Goal: Transaction & Acquisition: Purchase product/service

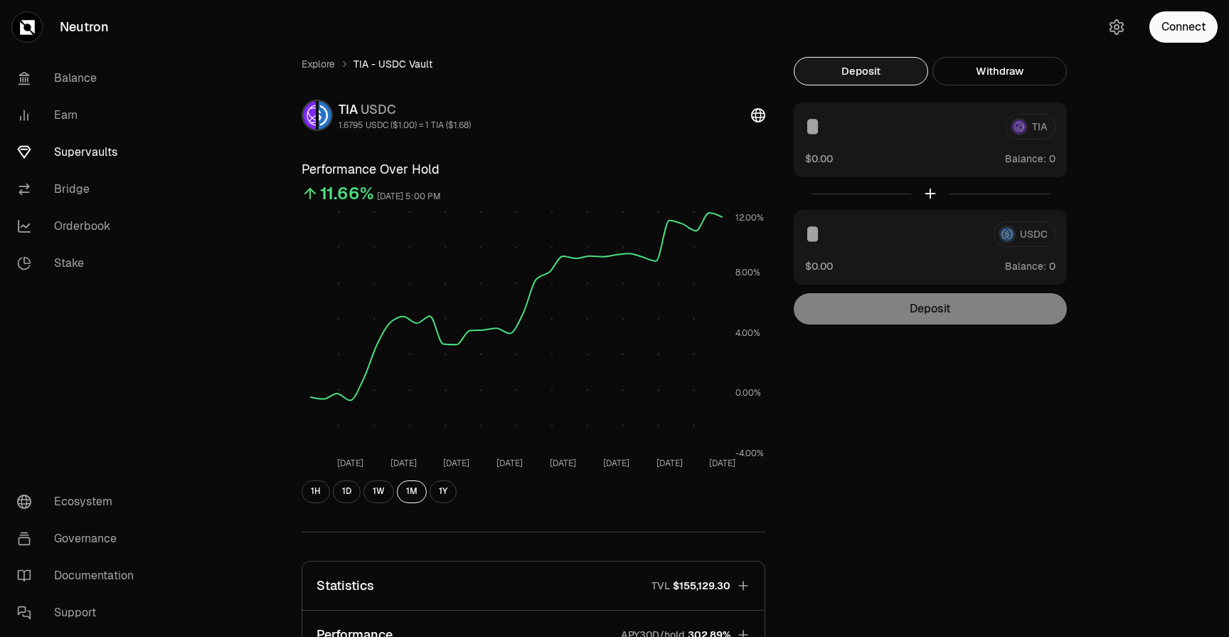
click at [428, 495] on div "1H 1D 1W 1M 1Y" at bounding box center [534, 491] width 464 height 23
click at [437, 494] on button "1Y" at bounding box center [443, 491] width 27 height 23
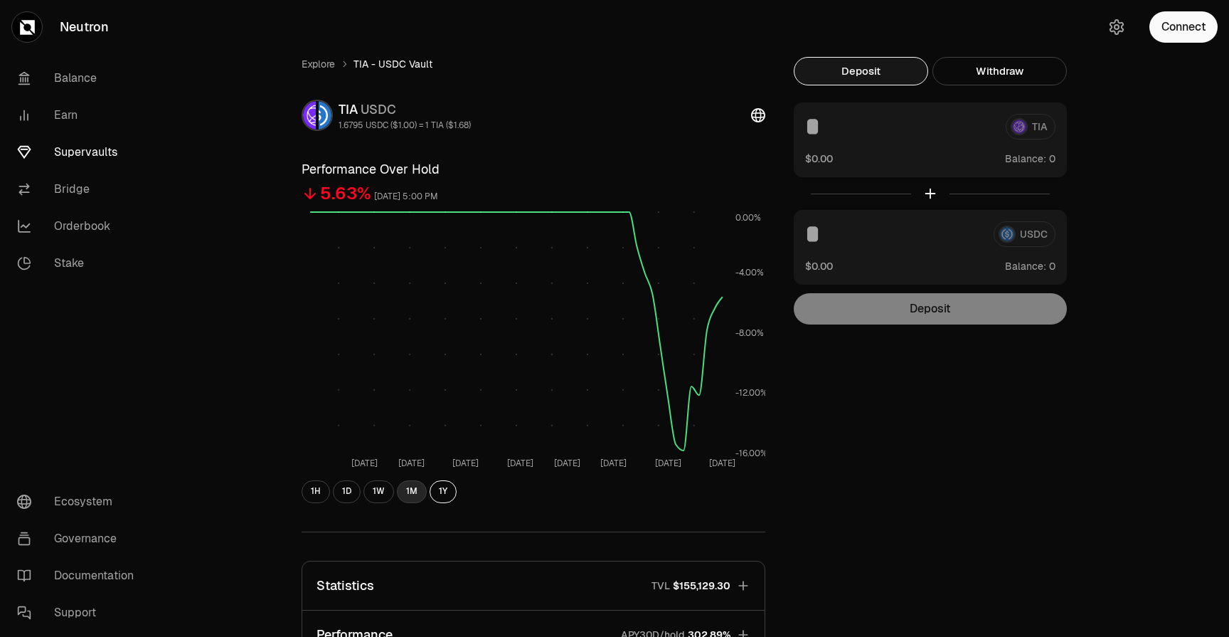
click at [405, 491] on button "1M" at bounding box center [412, 491] width 30 height 23
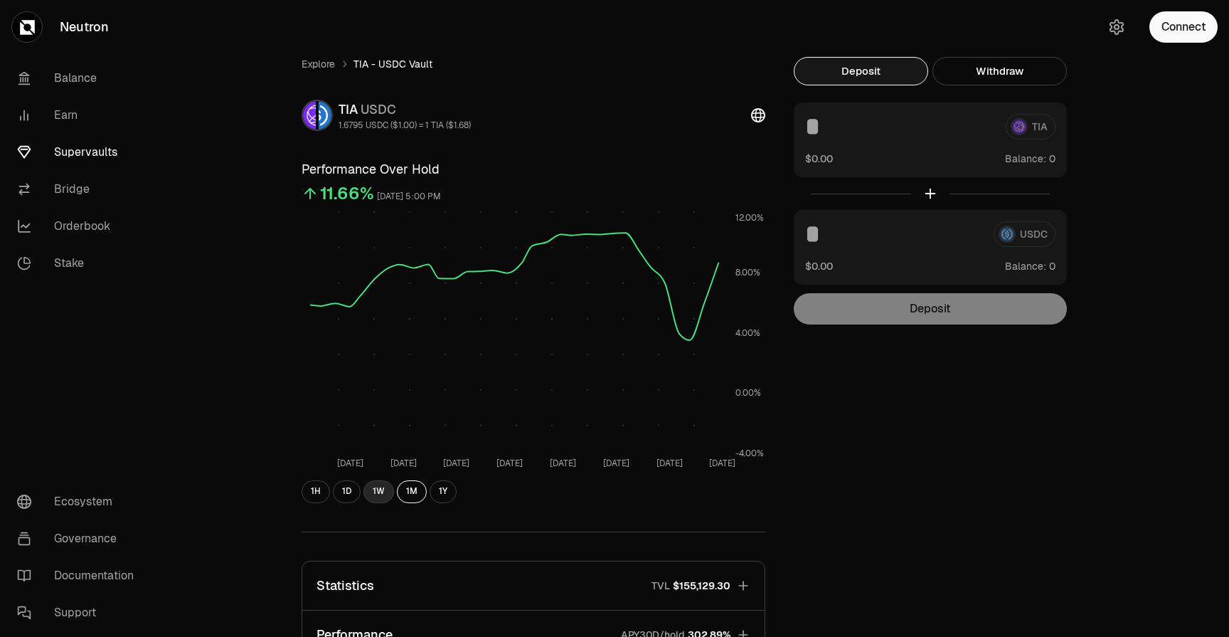
click at [368, 491] on button "1W" at bounding box center [378, 491] width 31 height 23
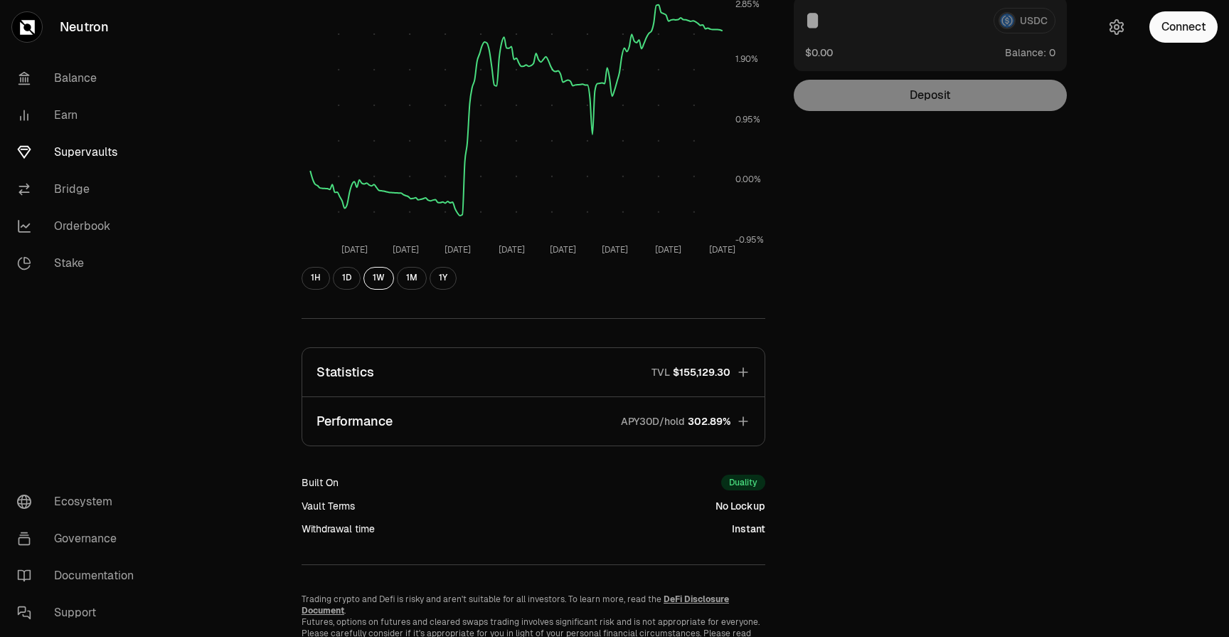
scroll to position [215, 0]
click at [751, 376] on button "Statistics TVL $155,129.30" at bounding box center [533, 370] width 462 height 48
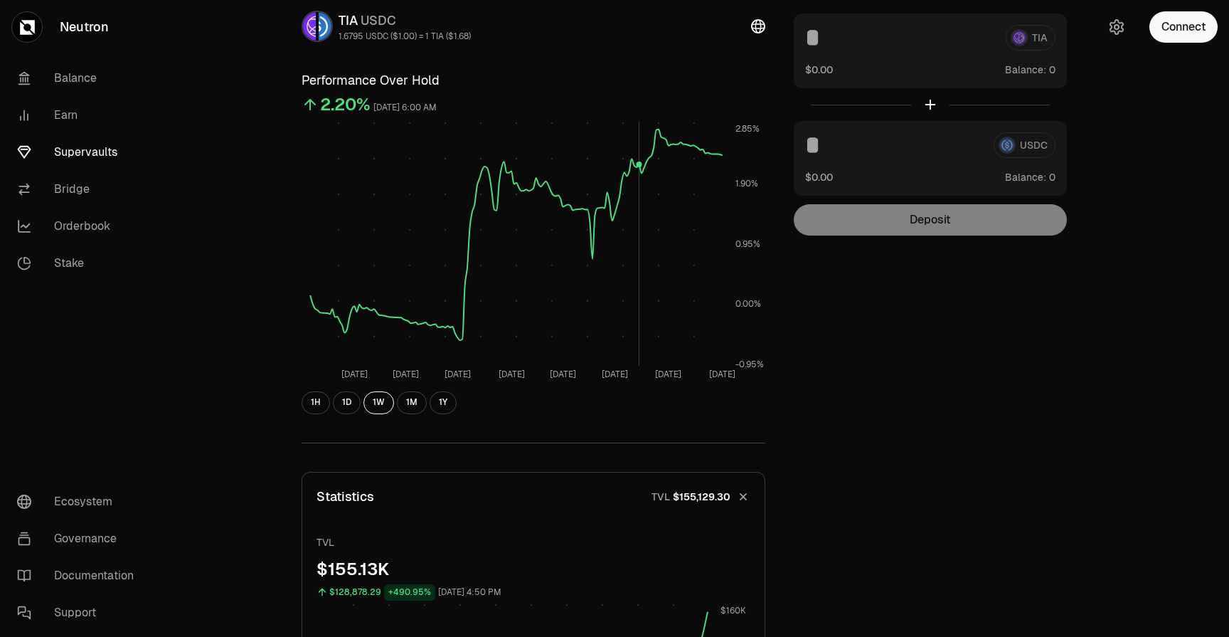
scroll to position [65, 0]
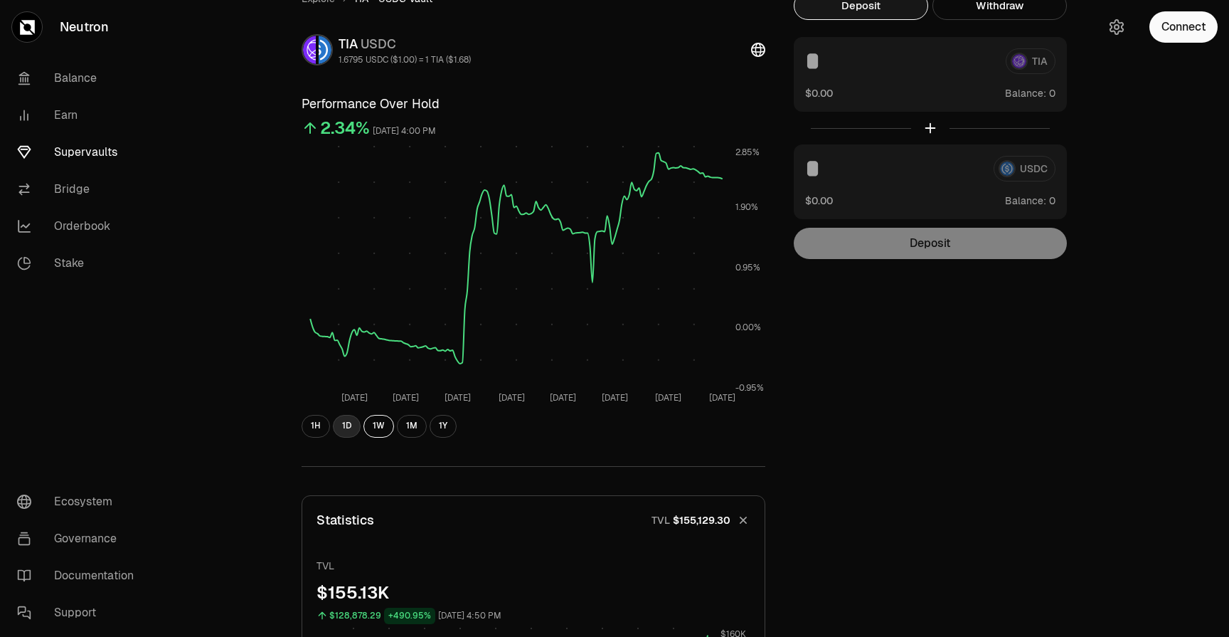
click at [346, 422] on button "1D" at bounding box center [347, 426] width 28 height 23
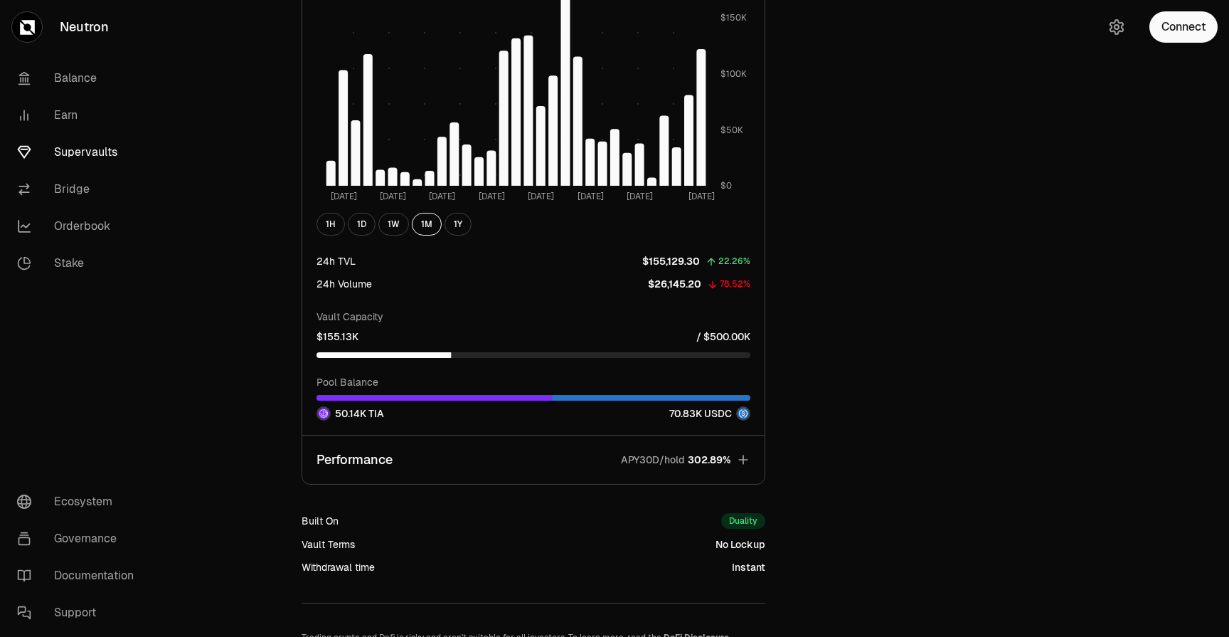
scroll to position [1100, 0]
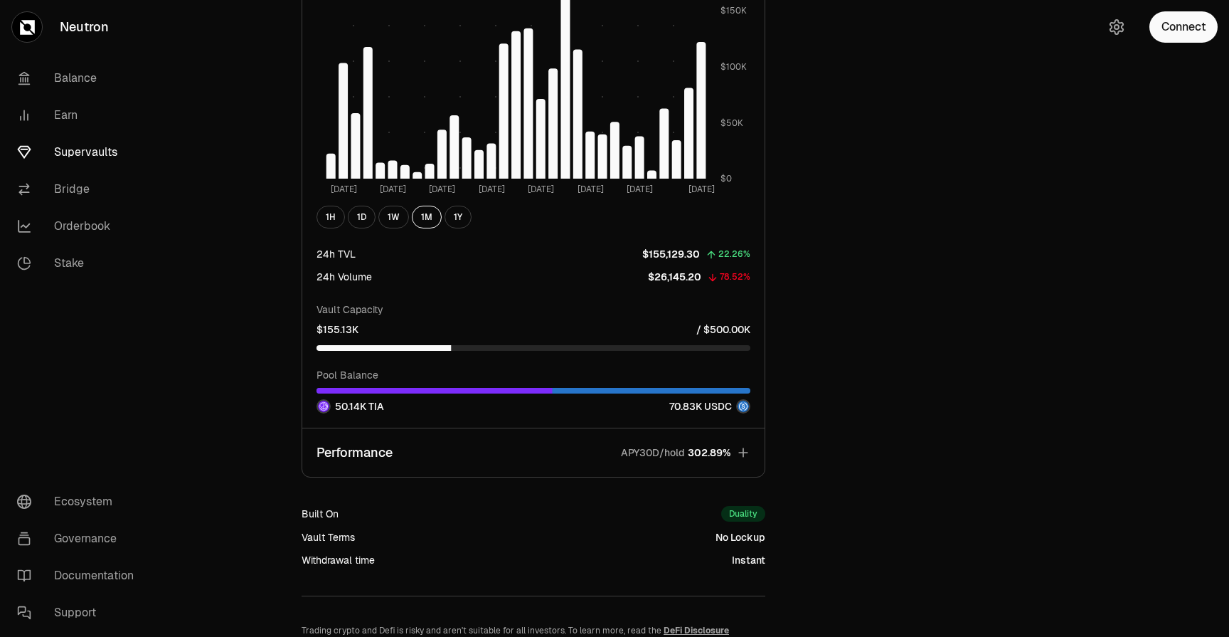
click at [747, 452] on icon "button" at bounding box center [742, 451] width 9 height 9
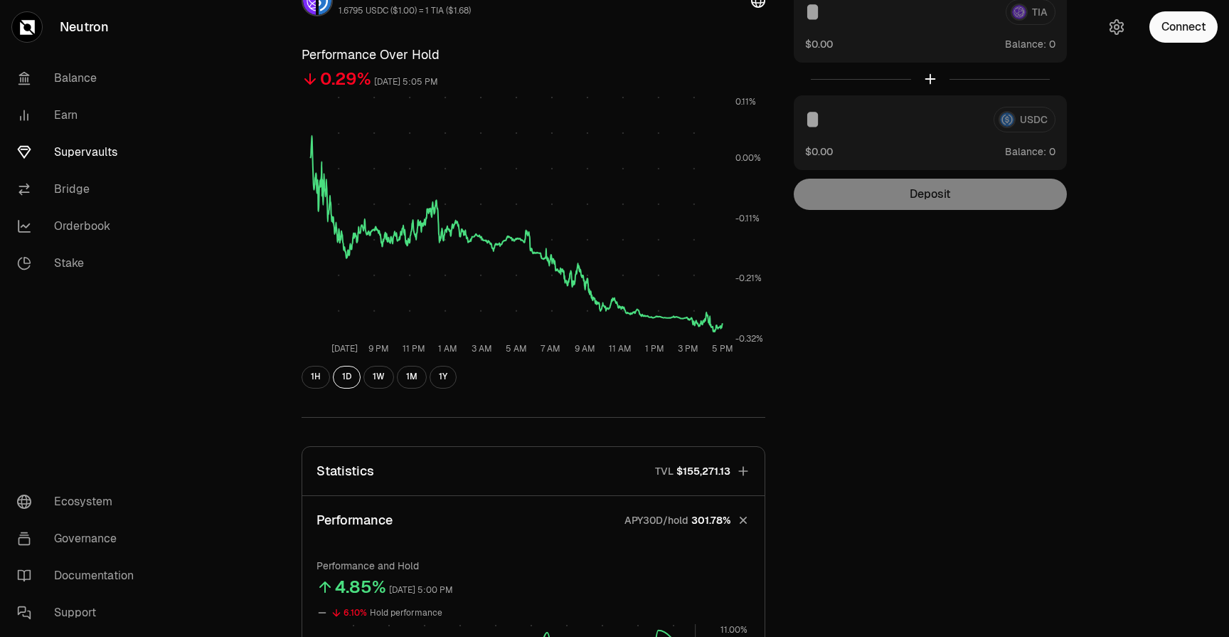
scroll to position [0, 0]
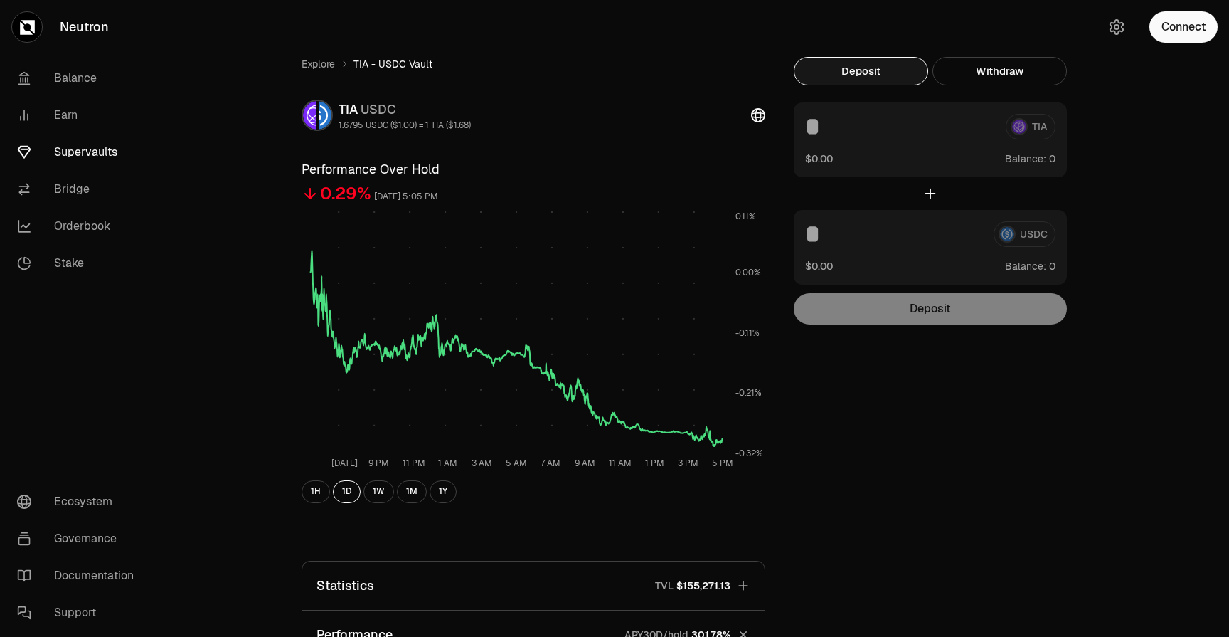
click at [796, 128] on div "TIA $0.00 Balance:" at bounding box center [930, 139] width 273 height 75
click at [758, 114] on icon at bounding box center [758, 115] width 14 height 14
click at [314, 63] on link "Explore" at bounding box center [318, 64] width 33 height 14
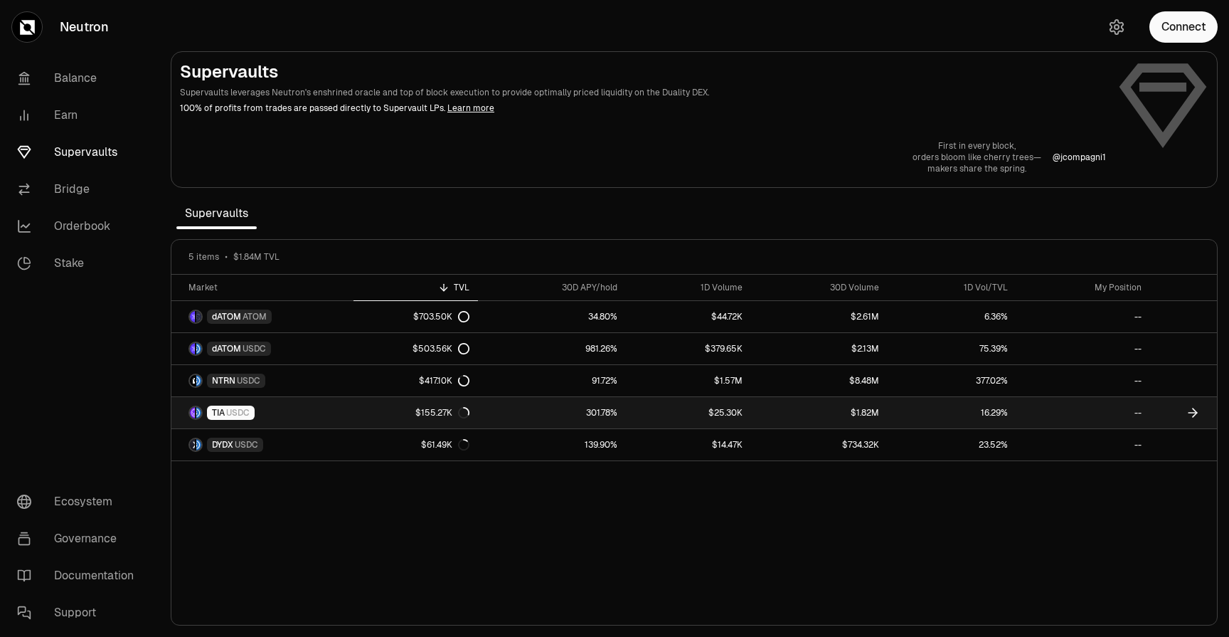
click at [256, 410] on link "TIA USDC" at bounding box center [262, 412] width 182 height 31
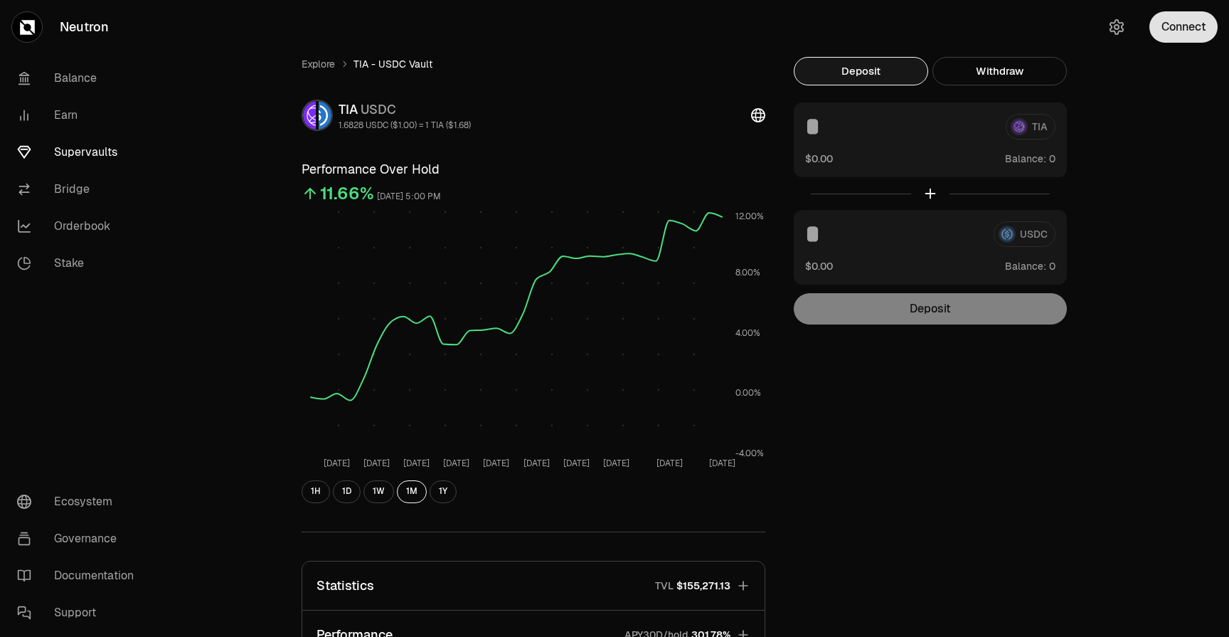
click at [1162, 32] on button "Connect" at bounding box center [1183, 26] width 68 height 31
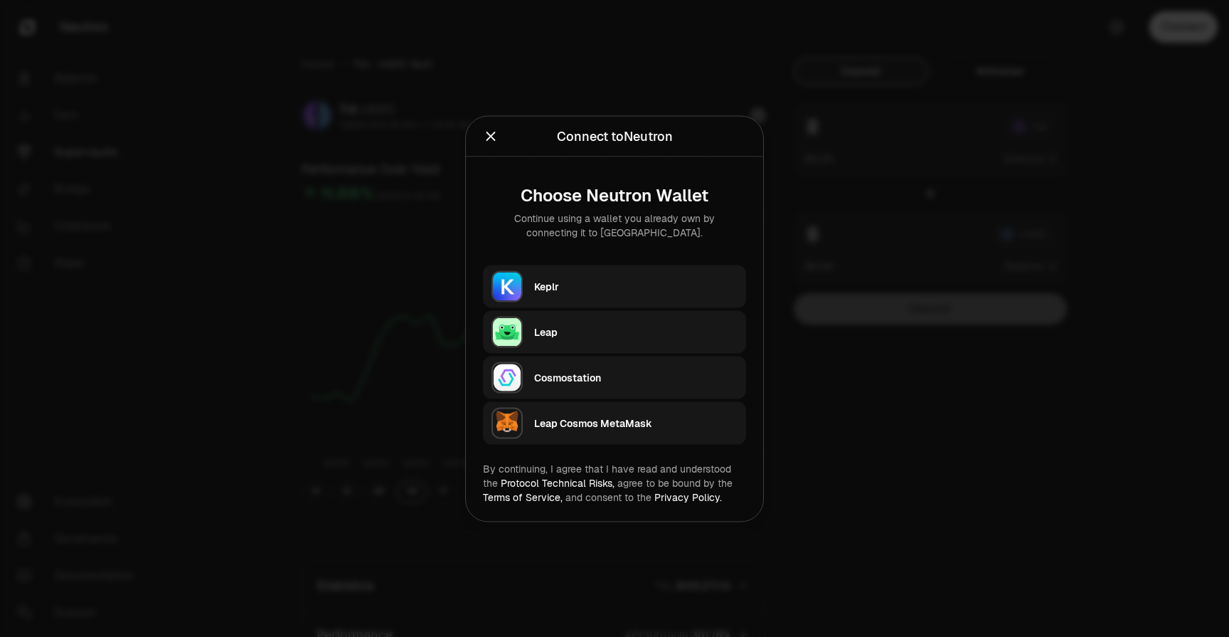
click at [621, 287] on div "Keplr" at bounding box center [635, 286] width 203 height 14
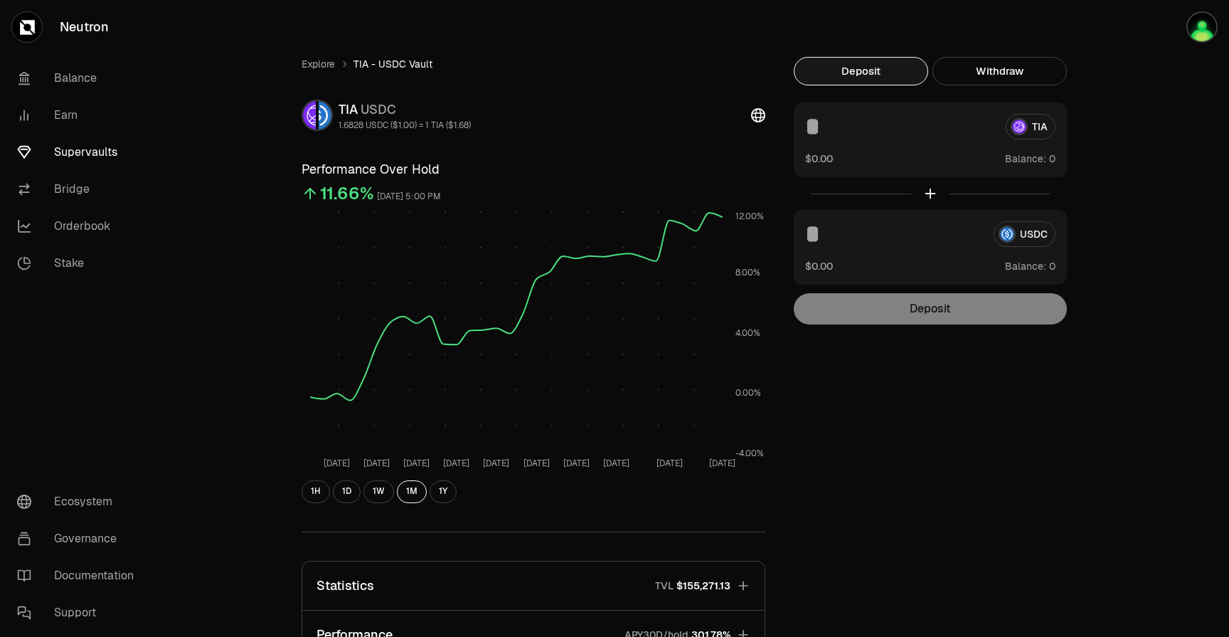
click at [919, 129] on input at bounding box center [899, 127] width 189 height 26
type input "****"
click at [947, 304] on div "Deposit" at bounding box center [930, 308] width 273 height 31
click at [929, 196] on div at bounding box center [930, 193] width 273 height 33
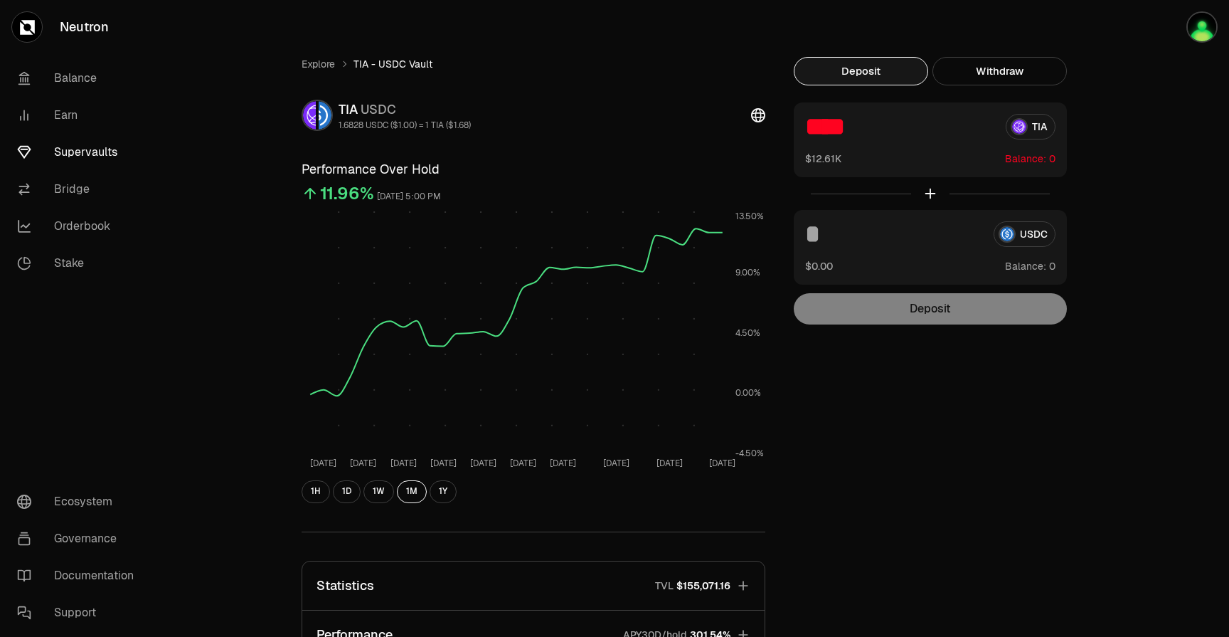
click at [858, 257] on div "USDC $0.00 Balance:" at bounding box center [930, 247] width 273 height 75
click at [824, 243] on input at bounding box center [893, 234] width 177 height 26
click at [902, 72] on button "Deposit" at bounding box center [861, 71] width 134 height 28
click at [907, 318] on div "Deposit" at bounding box center [930, 308] width 273 height 31
click at [904, 123] on input "****" at bounding box center [899, 127] width 189 height 26
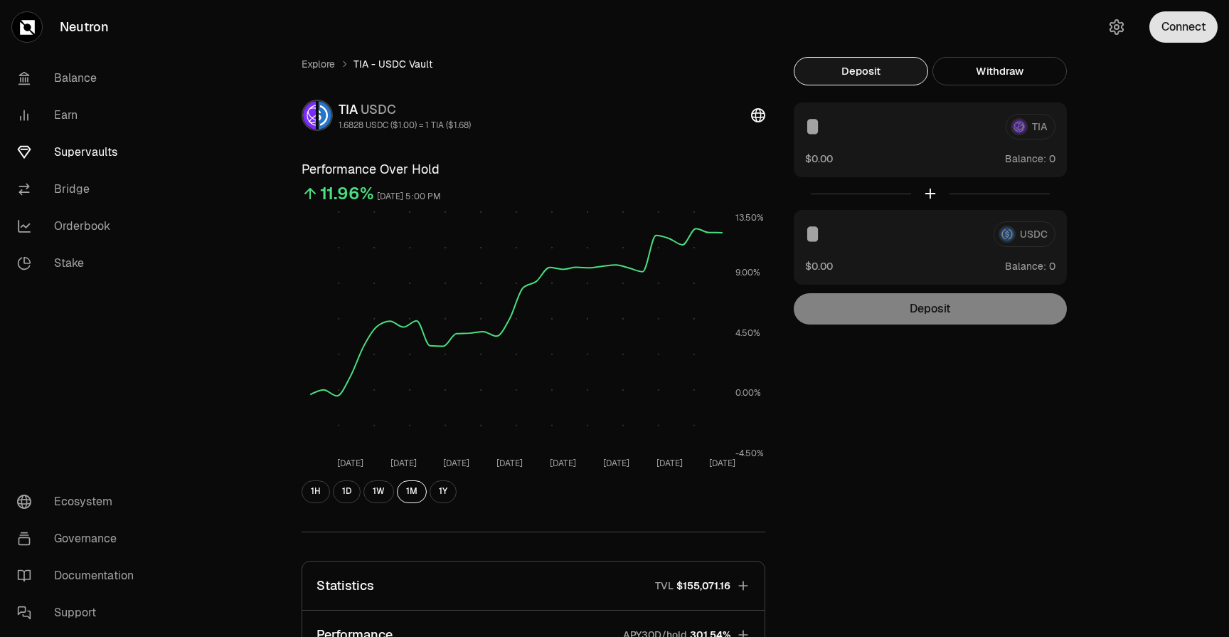
click at [1192, 16] on button "Connect" at bounding box center [1183, 26] width 68 height 31
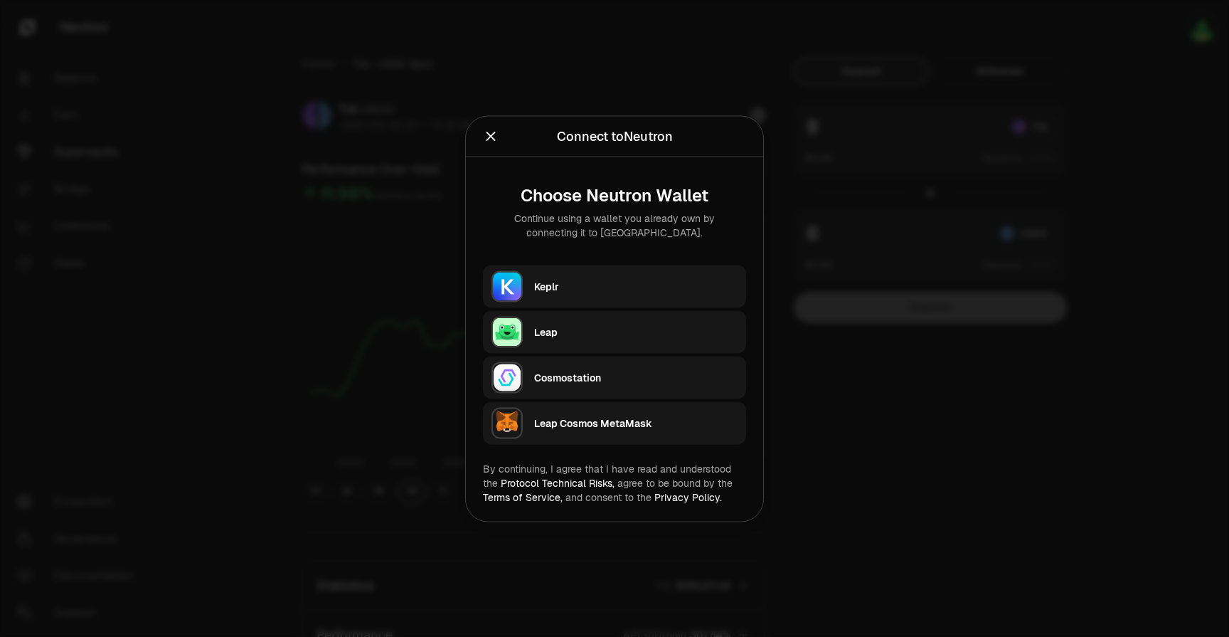
click at [678, 272] on div "Keplr" at bounding box center [640, 286] width 212 height 33
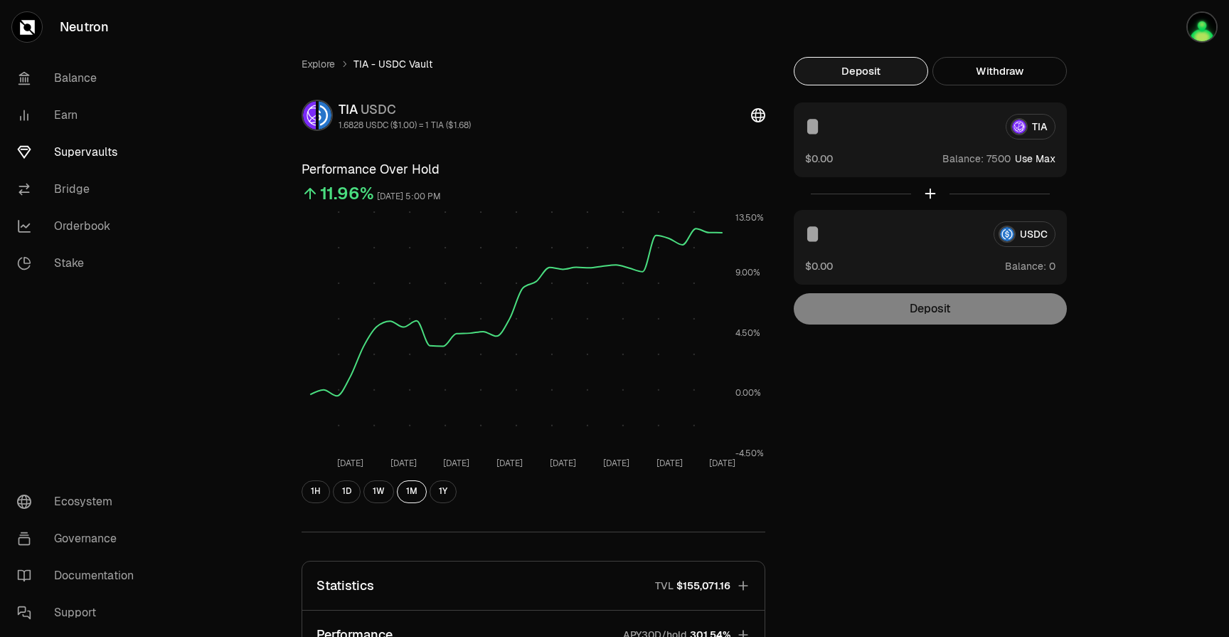
click at [1040, 163] on button "Use Max" at bounding box center [1035, 158] width 41 height 14
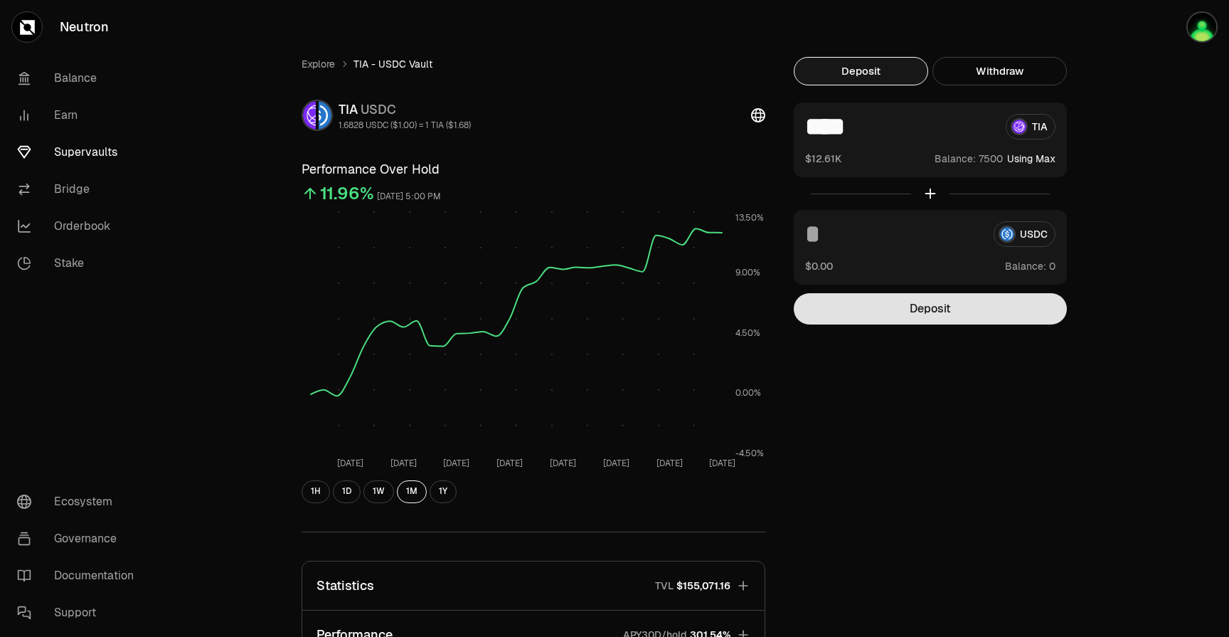
click at [952, 314] on button "Deposit" at bounding box center [930, 308] width 273 height 31
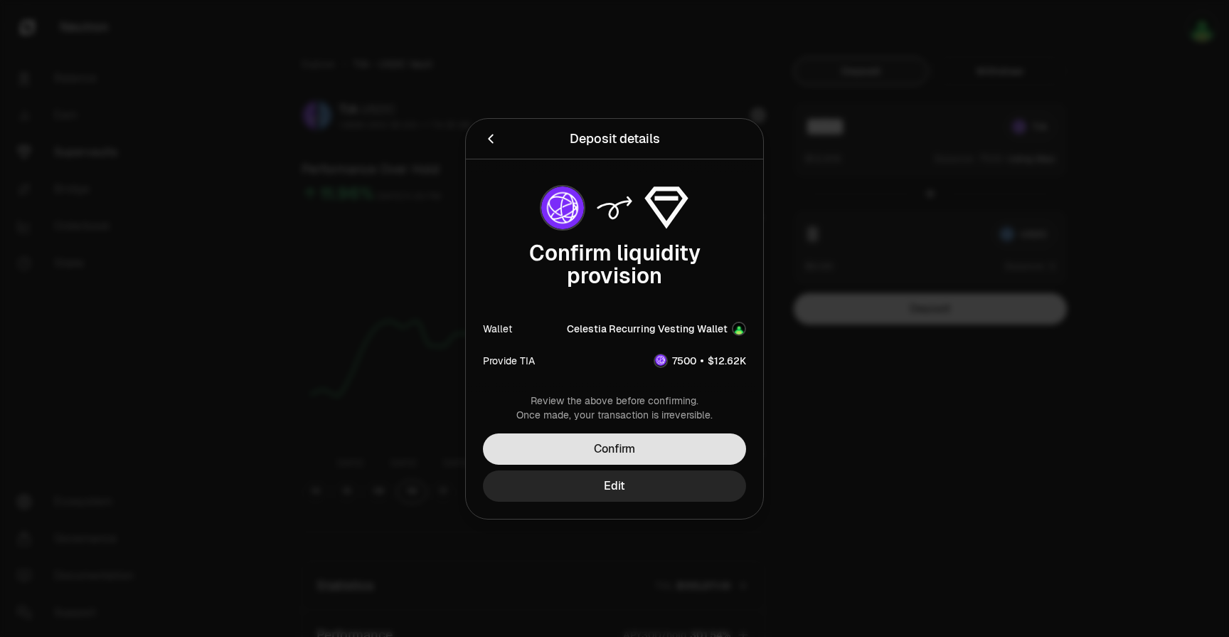
click at [658, 449] on button "Confirm" at bounding box center [614, 448] width 263 height 31
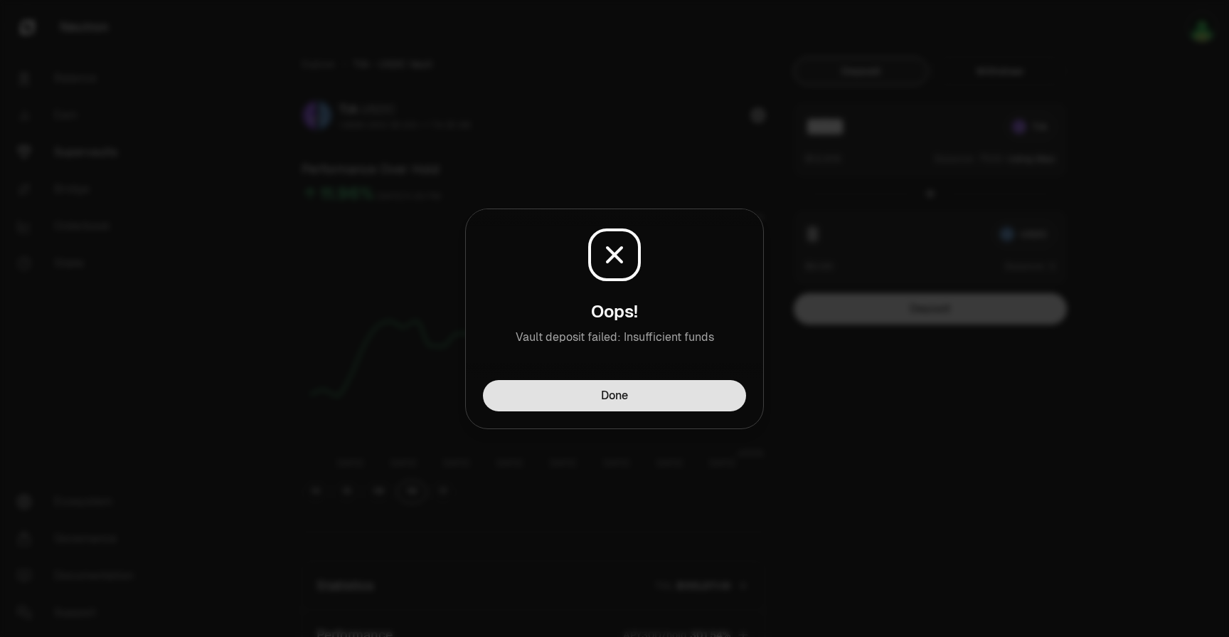
click at [674, 389] on button "Done" at bounding box center [614, 395] width 263 height 31
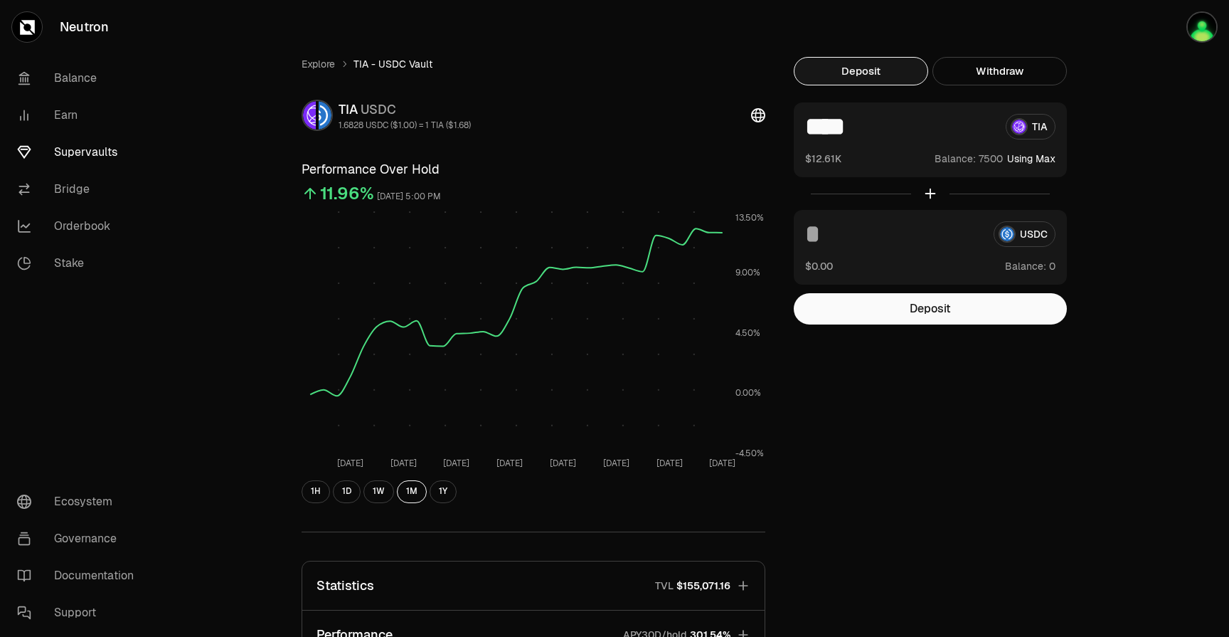
click at [927, 132] on input "****" at bounding box center [899, 127] width 189 height 26
type input "****"
click at [919, 307] on button "Deposit" at bounding box center [930, 308] width 273 height 31
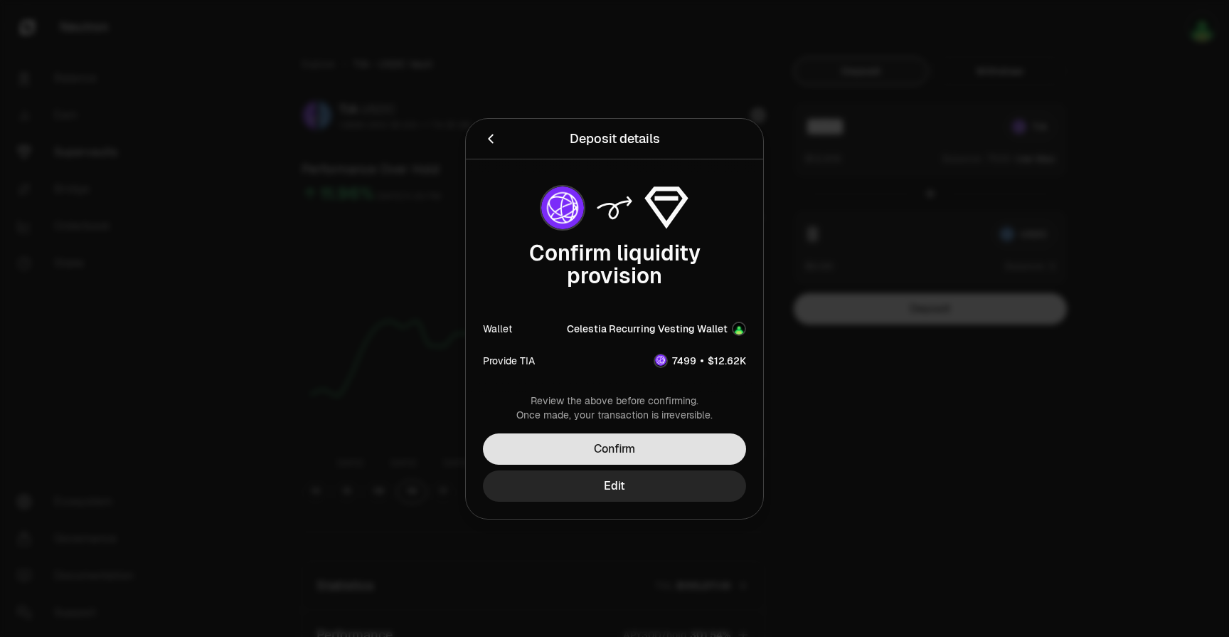
click at [643, 450] on button "Confirm" at bounding box center [614, 448] width 263 height 31
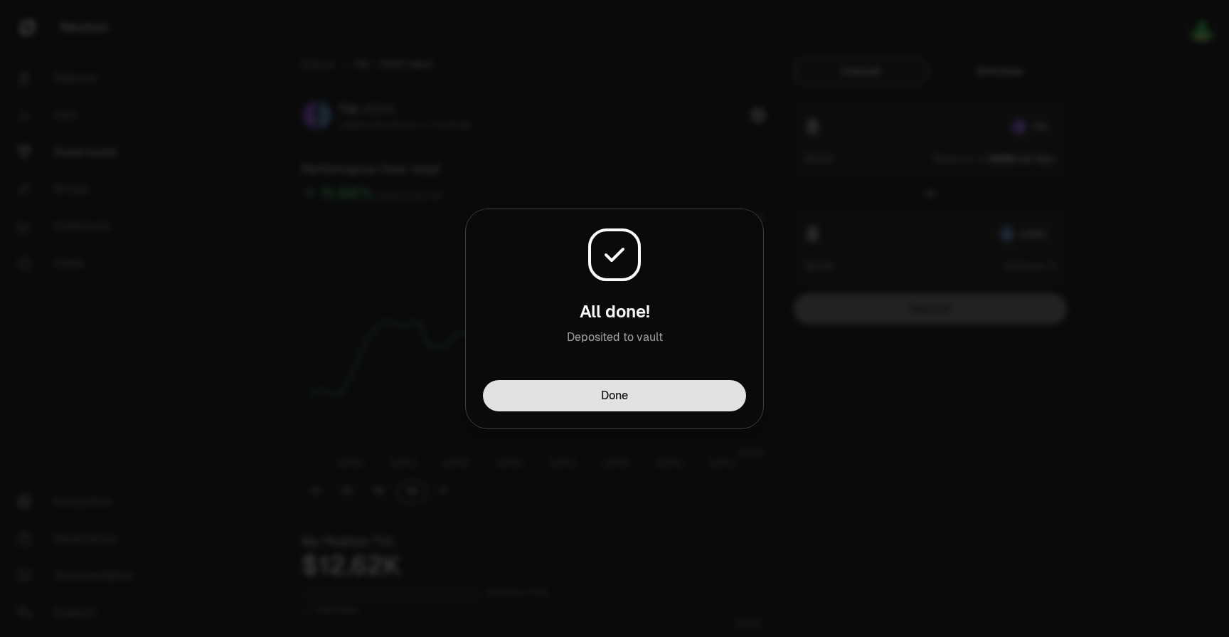
click at [706, 399] on button "Done" at bounding box center [614, 395] width 263 height 31
